Goal: Task Accomplishment & Management: Manage account settings

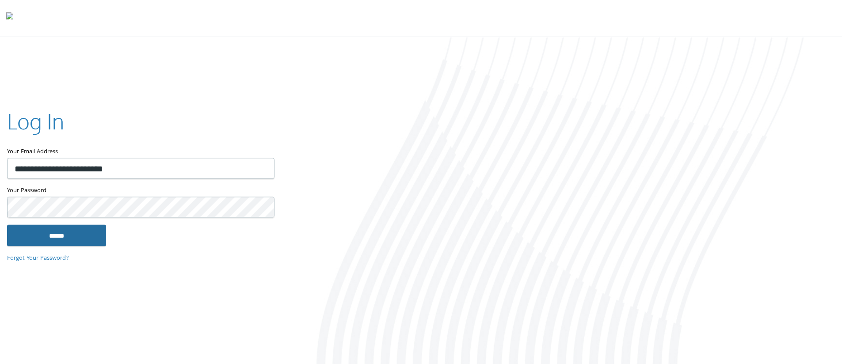
click at [76, 224] on div "Your Password This field is required" at bounding box center [140, 205] width 267 height 39
click at [77, 227] on input "******" at bounding box center [56, 235] width 99 height 21
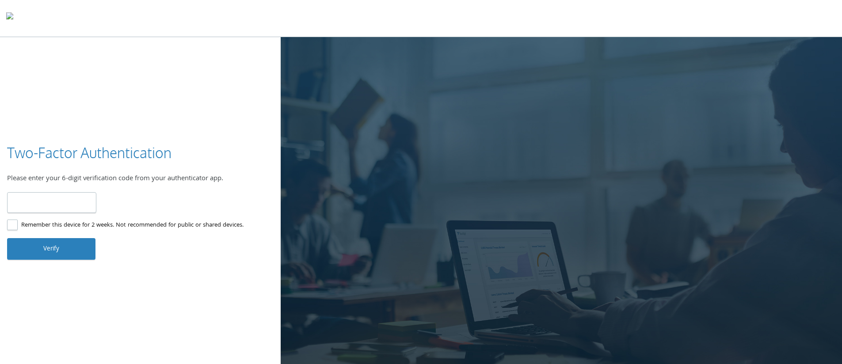
type input "******"
